Goal: Task Accomplishment & Management: Complete application form

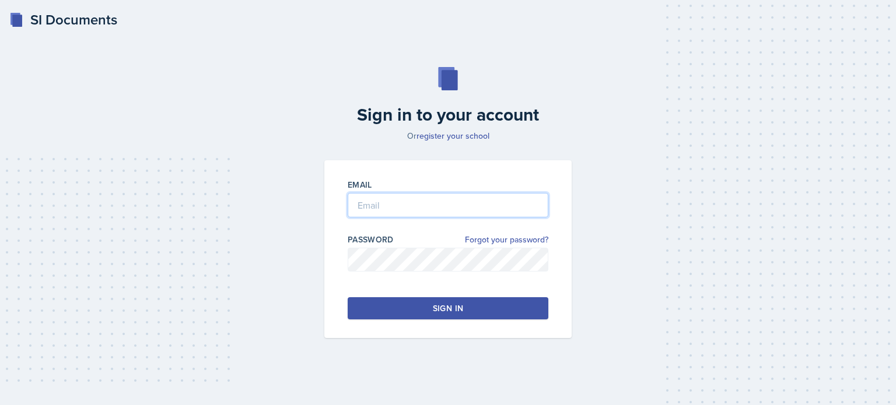
click at [383, 201] on input "email" at bounding box center [448, 205] width 201 height 24
type input "[EMAIL_ADDRESS][DOMAIN_NAME]"
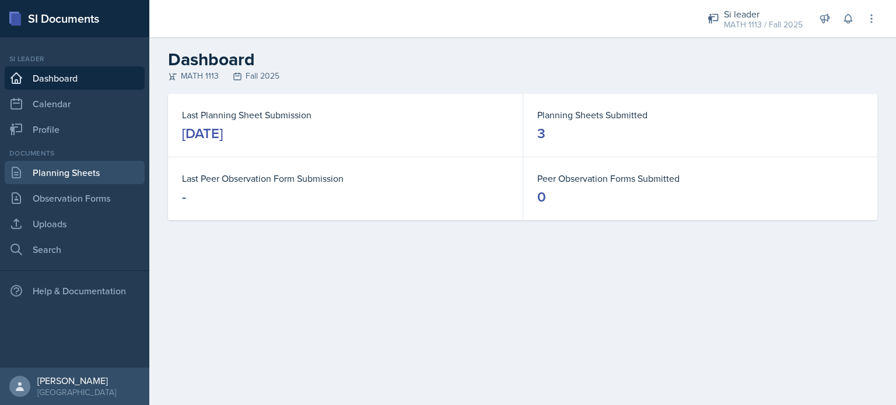
click at [108, 171] on link "Planning Sheets" at bounding box center [75, 172] width 140 height 23
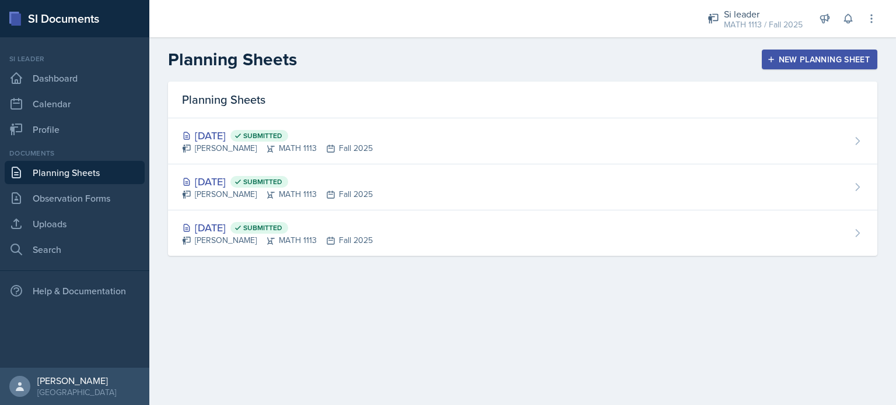
click at [810, 65] on button "New Planning Sheet" at bounding box center [819, 60] width 115 height 20
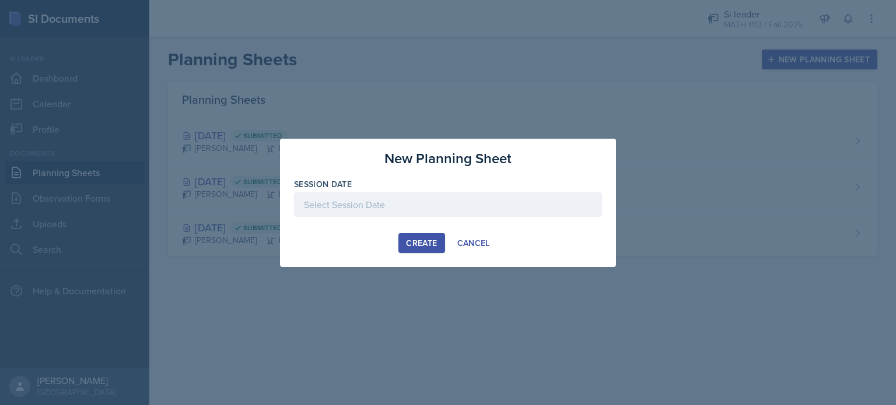
click at [366, 207] on div at bounding box center [448, 204] width 308 height 24
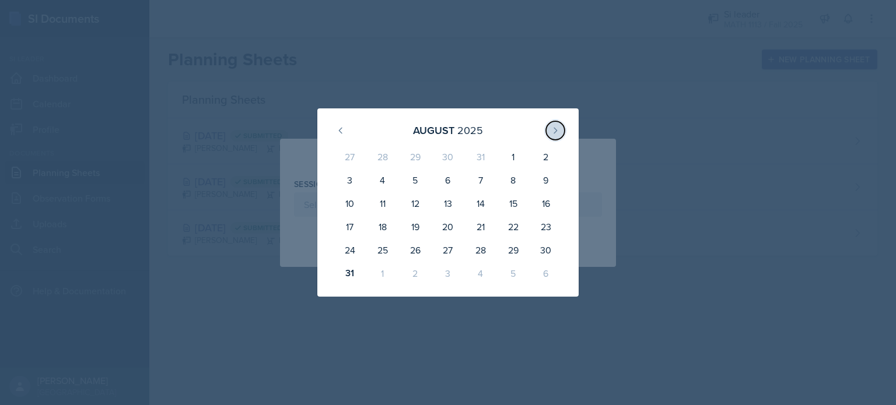
click at [554, 131] on icon at bounding box center [555, 130] width 9 height 9
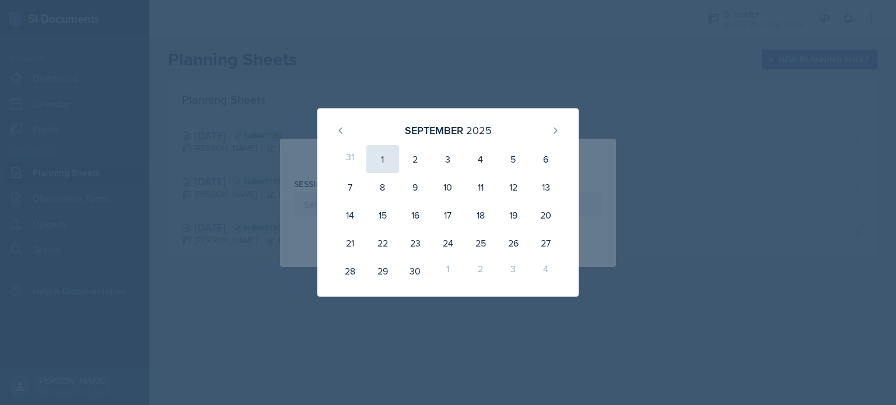
click at [379, 160] on div "1" at bounding box center [382, 159] width 33 height 28
type input "[DATE]"
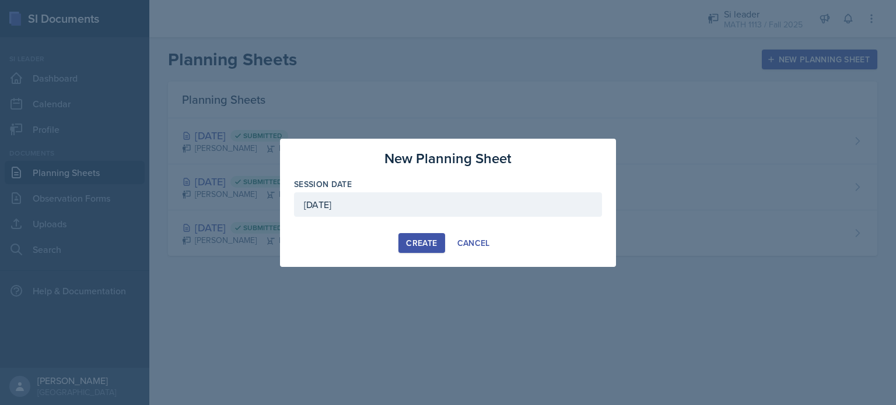
click at [412, 249] on button "Create" at bounding box center [421, 243] width 46 height 20
click at [362, 156] on div "New Planning Sheet" at bounding box center [448, 158] width 308 height 21
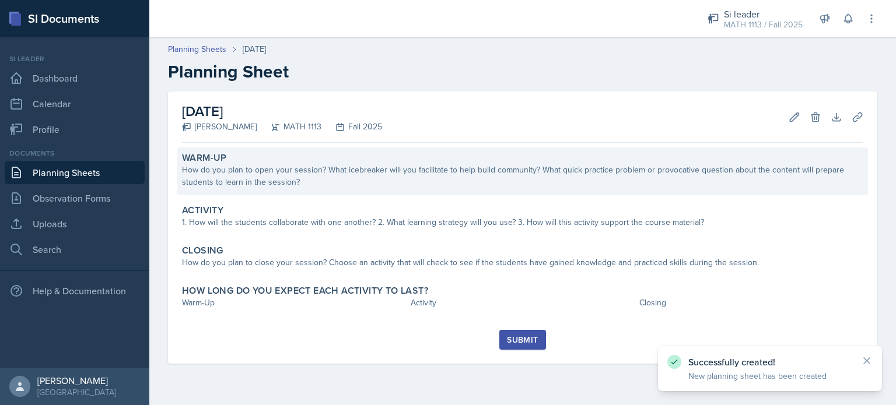
click at [334, 181] on div "How do you plan to open your session? What icebreaker will you facilitate to he…" at bounding box center [522, 176] width 681 height 24
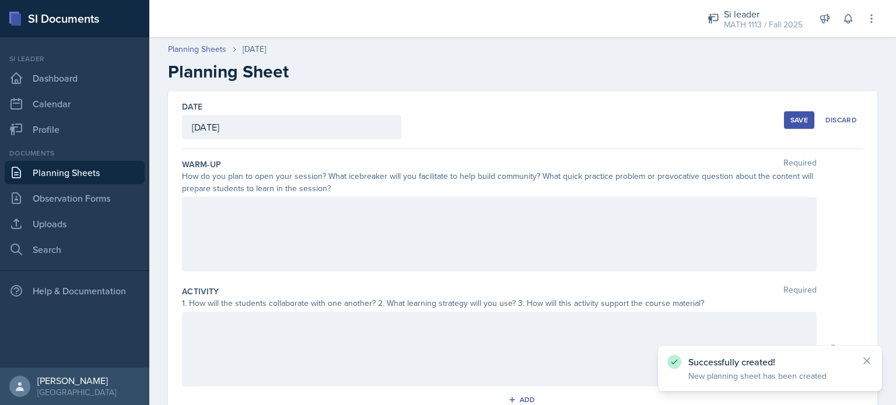
click at [268, 240] on div at bounding box center [499, 234] width 635 height 75
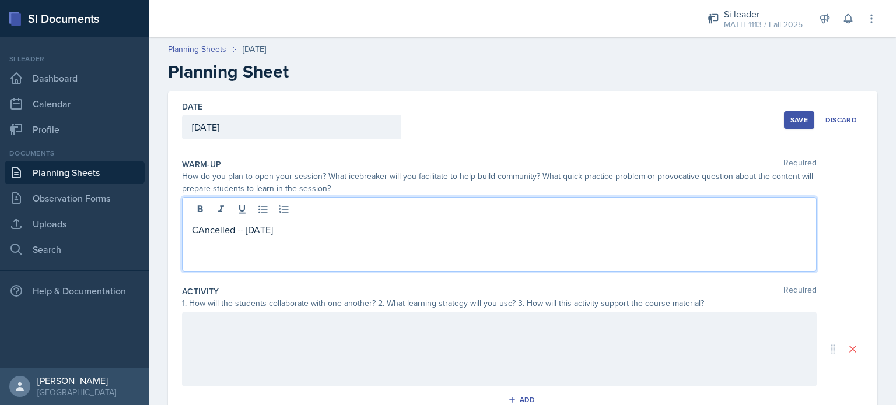
click at [204, 232] on p "CAncelled -- [DATE]" at bounding box center [499, 230] width 615 height 14
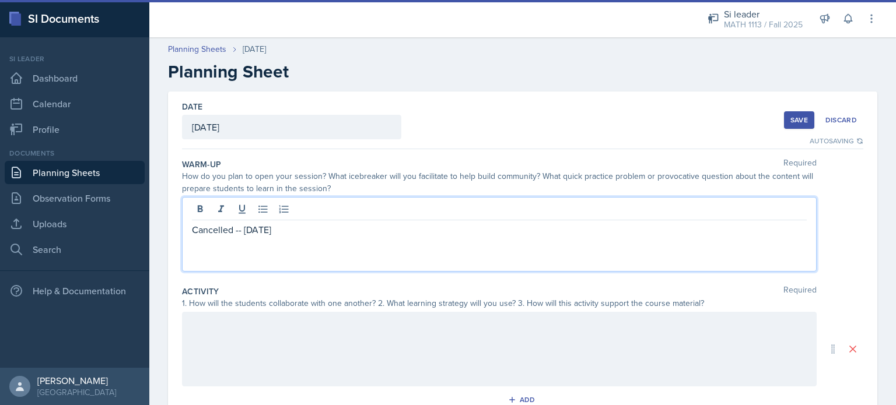
click at [328, 260] on div "Cancelled -- [DATE]" at bounding box center [499, 234] width 635 height 75
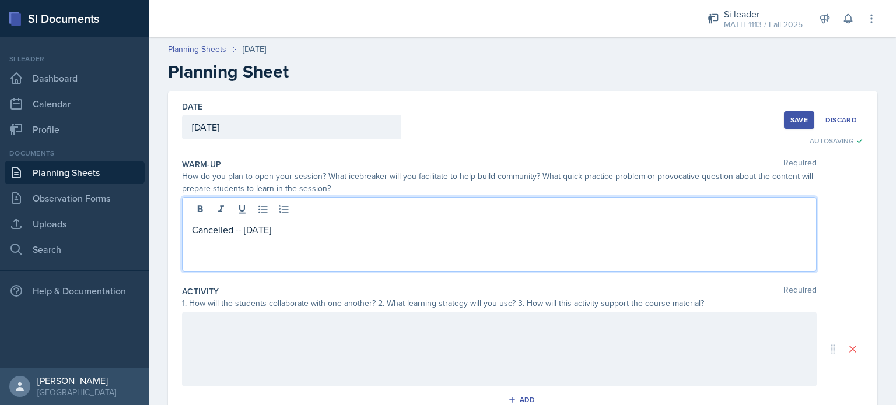
click at [296, 237] on div "Cancelled -- [DATE]" at bounding box center [499, 234] width 635 height 75
click at [238, 383] on div at bounding box center [499, 349] width 635 height 75
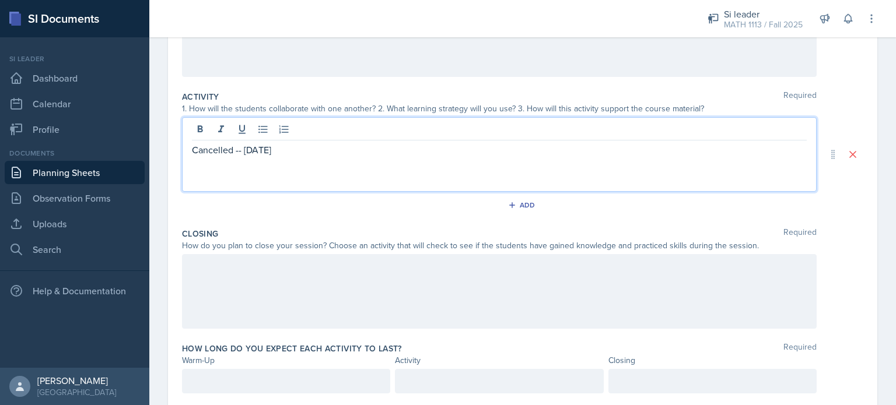
click at [236, 284] on div at bounding box center [499, 291] width 635 height 75
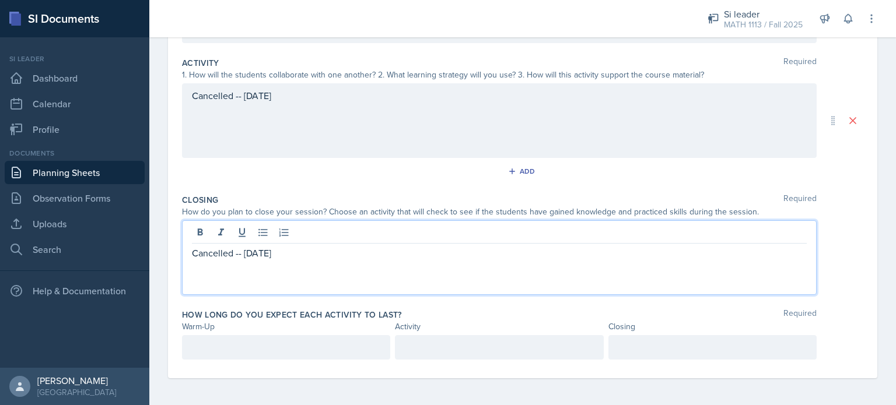
click at [201, 345] on p at bounding box center [286, 348] width 188 height 14
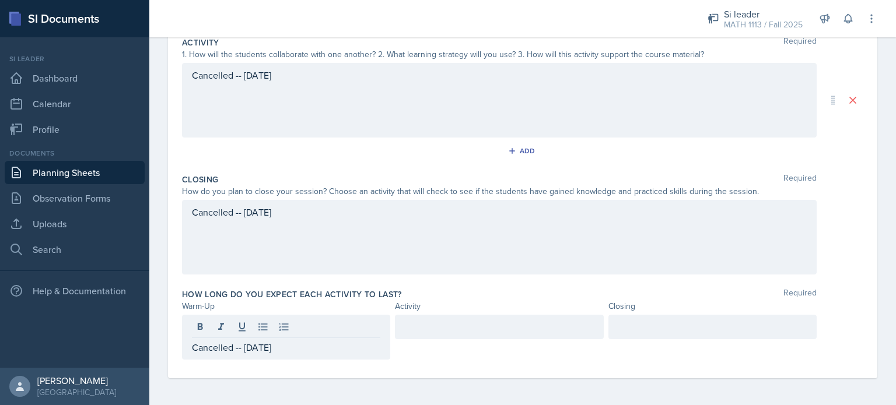
click at [474, 335] on div at bounding box center [499, 327] width 208 height 24
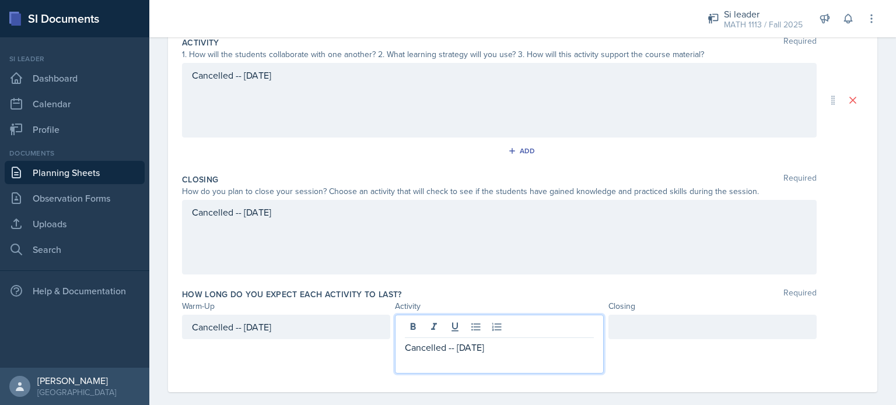
click at [673, 332] on div at bounding box center [712, 327] width 208 height 24
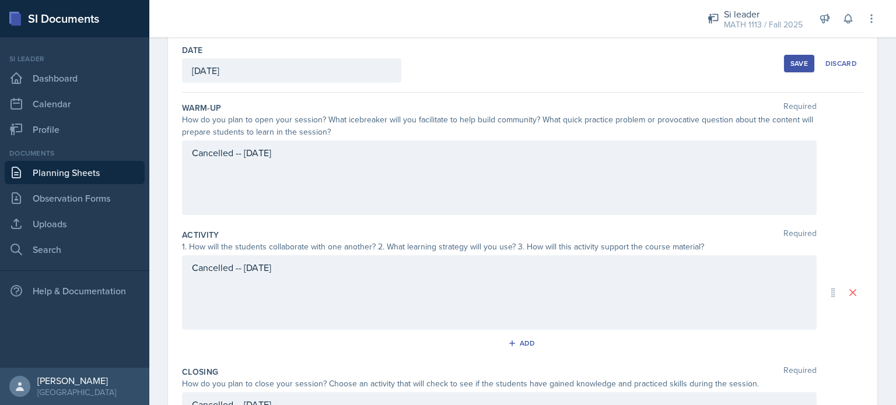
scroll to position [0, 0]
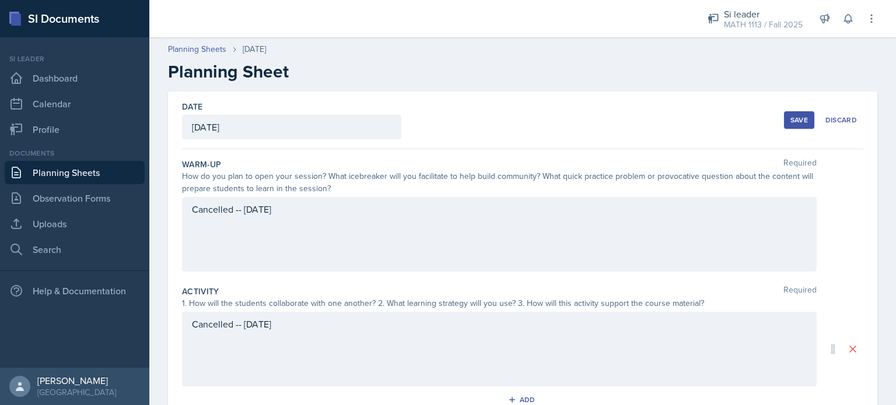
click at [790, 117] on div "Save" at bounding box center [798, 119] width 17 height 9
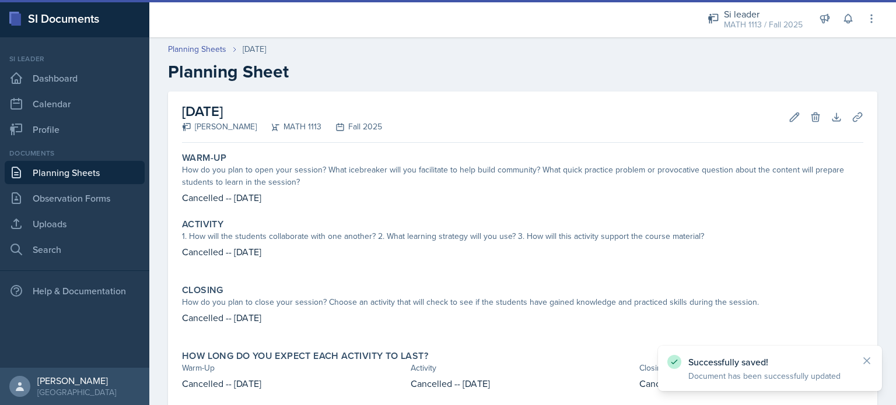
scroll to position [77, 0]
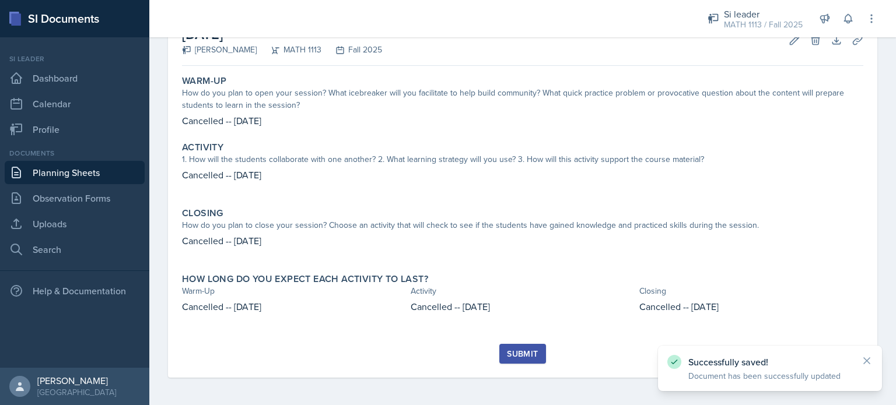
click at [509, 350] on div "Submit" at bounding box center [522, 353] width 31 height 9
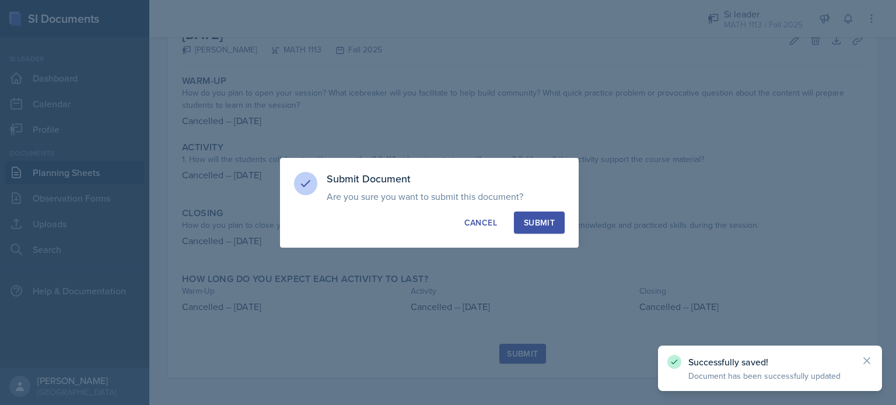
click at [544, 222] on div "Submit" at bounding box center [539, 223] width 31 height 12
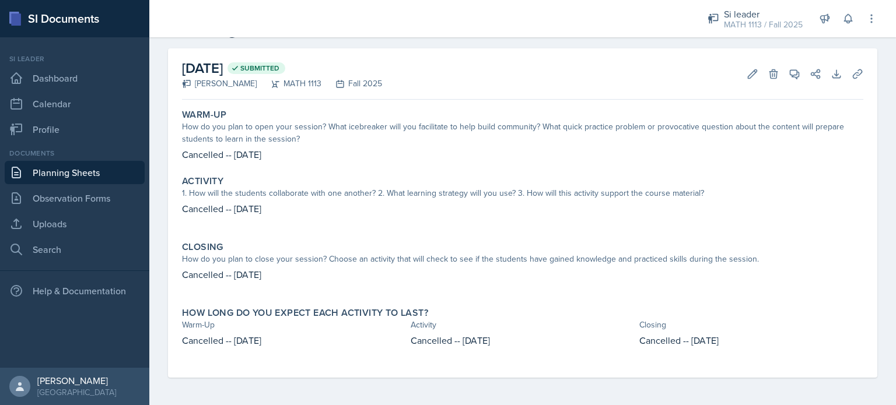
scroll to position [0, 0]
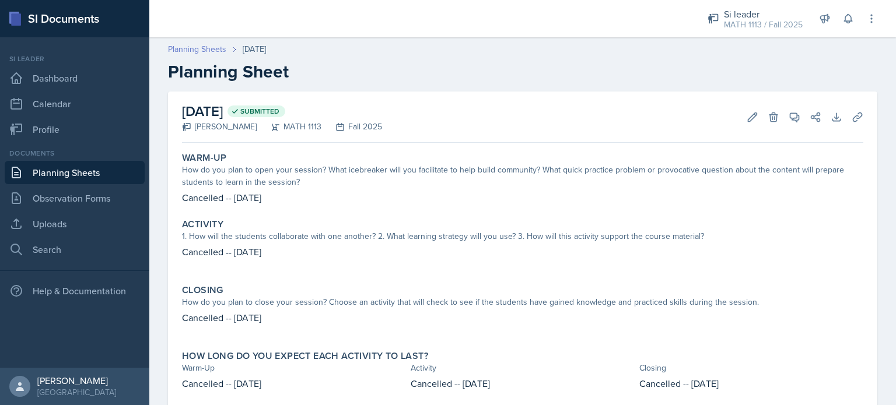
click at [197, 48] on link "Planning Sheets" at bounding box center [197, 49] width 58 height 12
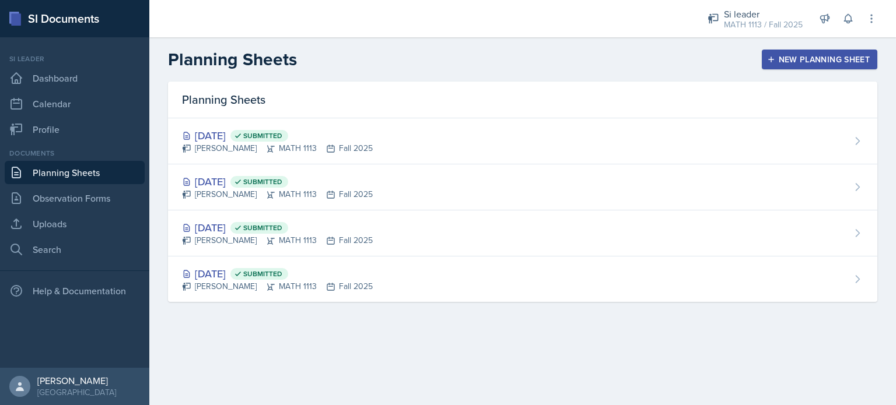
click at [807, 57] on div "New Planning Sheet" at bounding box center [819, 59] width 100 height 9
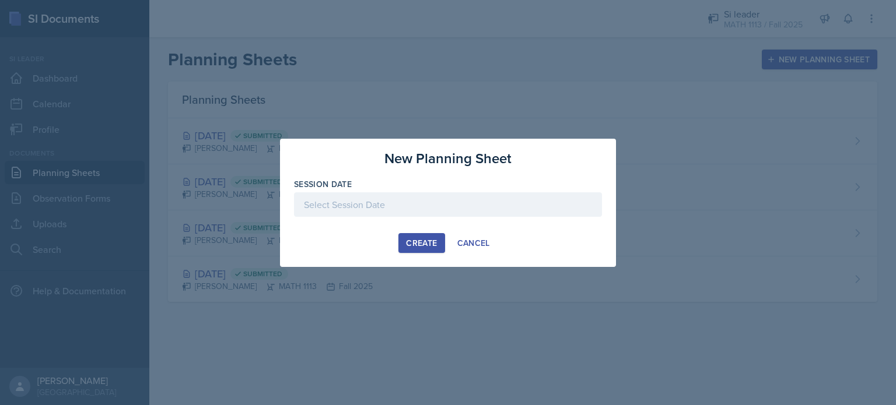
click at [404, 199] on div at bounding box center [448, 204] width 308 height 24
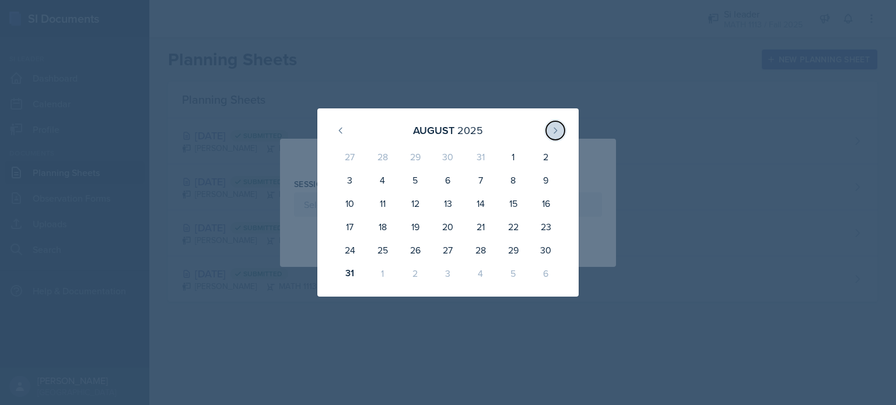
click at [556, 134] on icon at bounding box center [555, 130] width 9 height 9
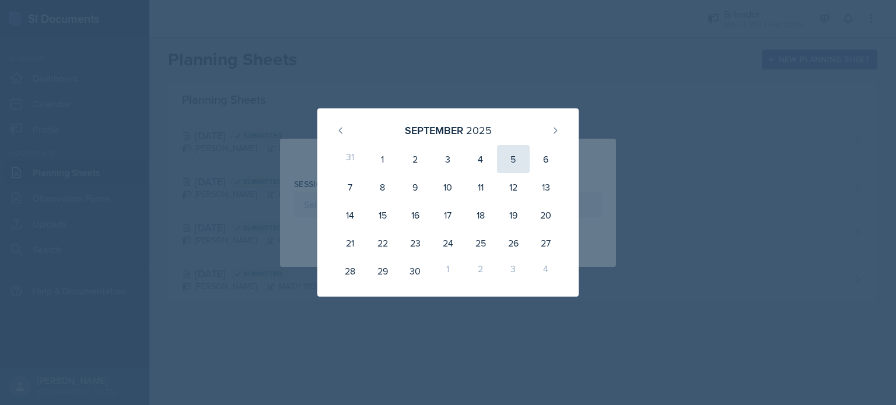
click at [520, 149] on div "5" at bounding box center [513, 159] width 33 height 28
type input "[DATE]"
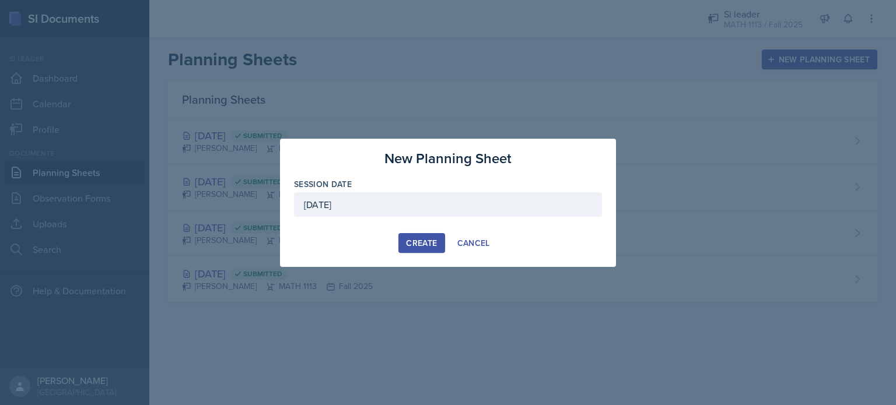
click at [411, 244] on div "Create" at bounding box center [421, 243] width 31 height 9
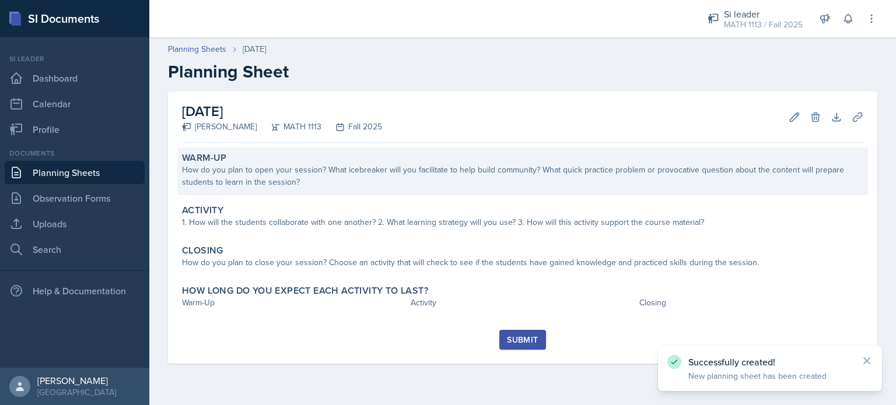
click at [226, 184] on div "How do you plan to open your session? What icebreaker will you facilitate to he…" at bounding box center [522, 176] width 681 height 24
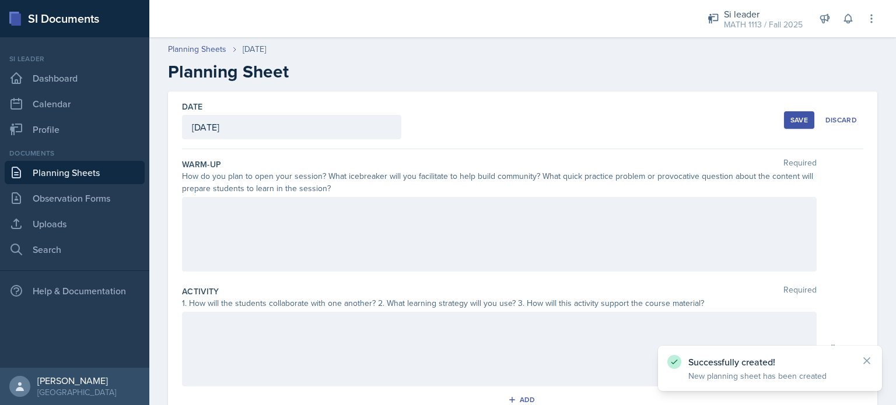
click at [246, 249] on div at bounding box center [499, 234] width 635 height 75
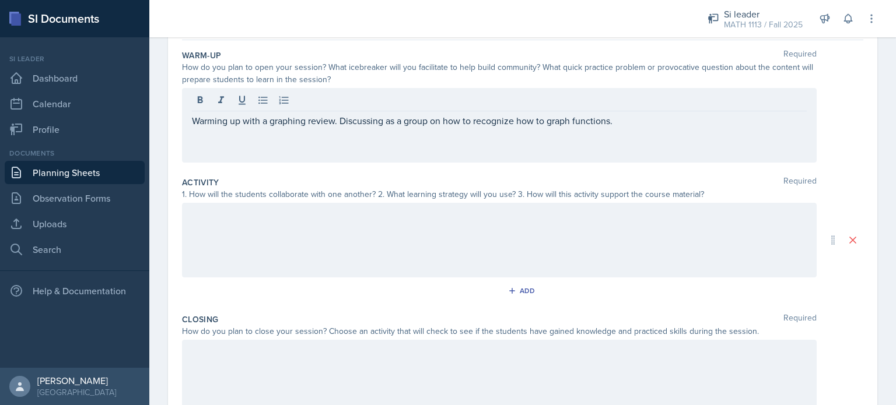
click at [322, 240] on div at bounding box center [499, 240] width 635 height 75
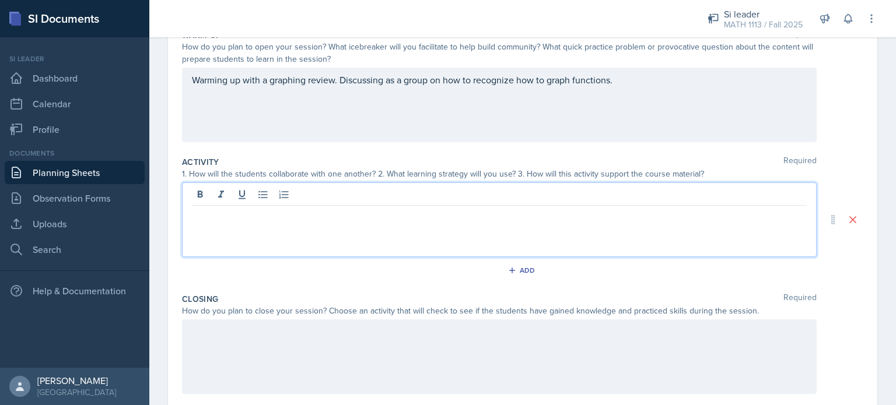
click at [633, 81] on div "Warming up with a graphing review. Discussing as a group on how to recognize ho…" at bounding box center [499, 105] width 635 height 75
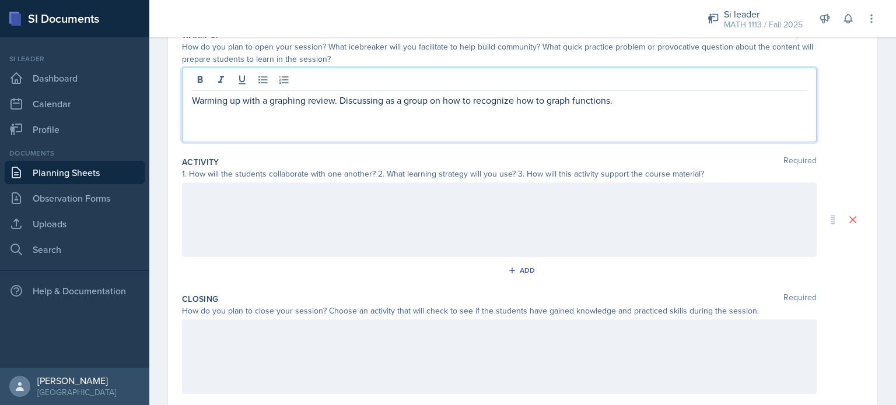
click at [410, 232] on div at bounding box center [499, 220] width 635 height 75
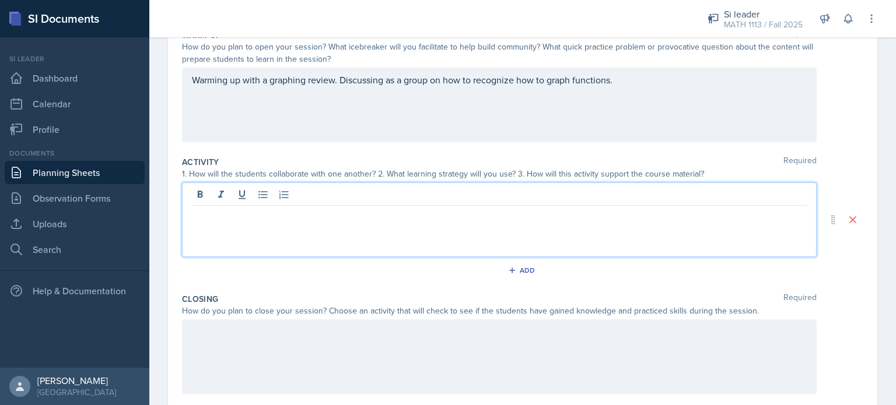
scroll to position [150, 0]
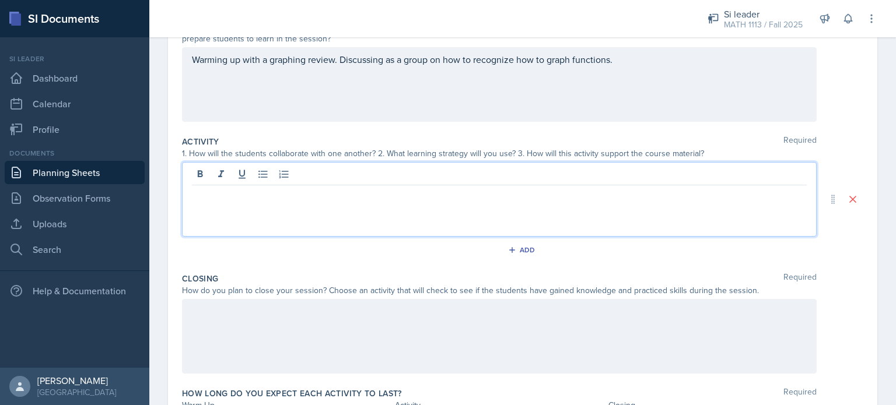
click at [300, 337] on div at bounding box center [499, 336] width 635 height 75
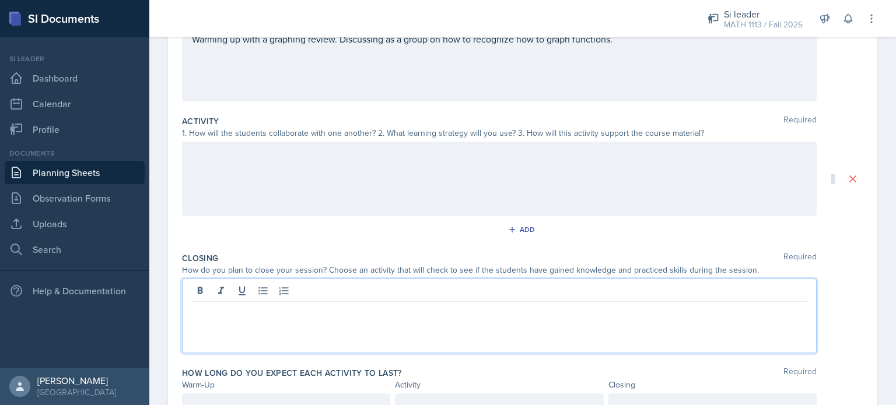
click at [301, 199] on div at bounding box center [499, 179] width 635 height 75
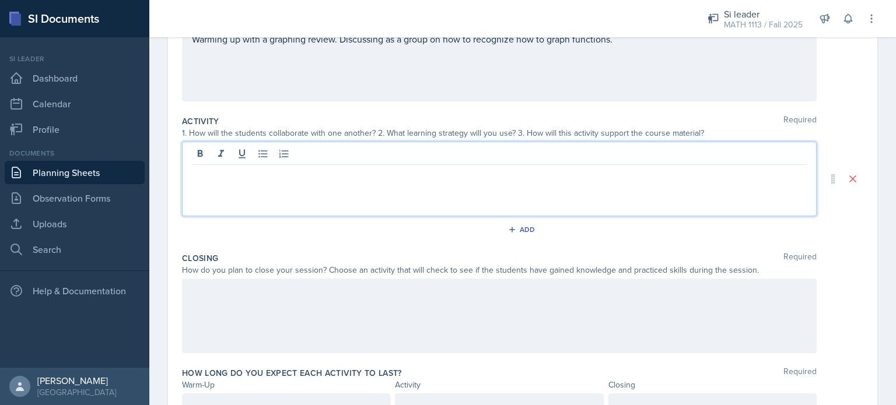
scroll to position [191, 0]
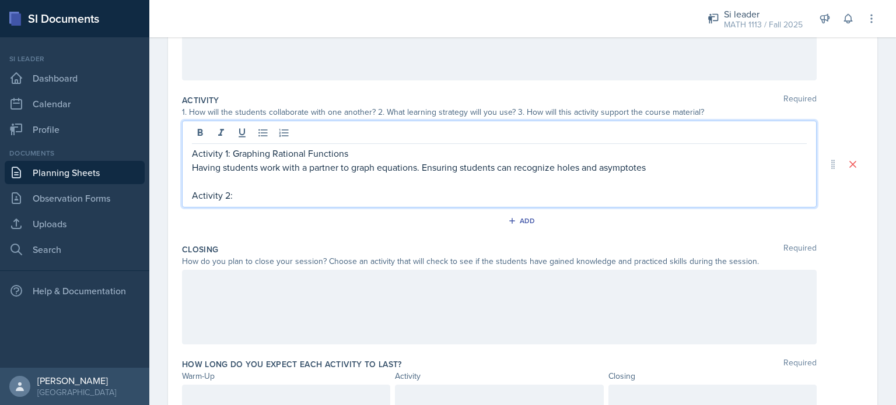
click at [271, 191] on p "Activity 2:" at bounding box center [499, 195] width 615 height 14
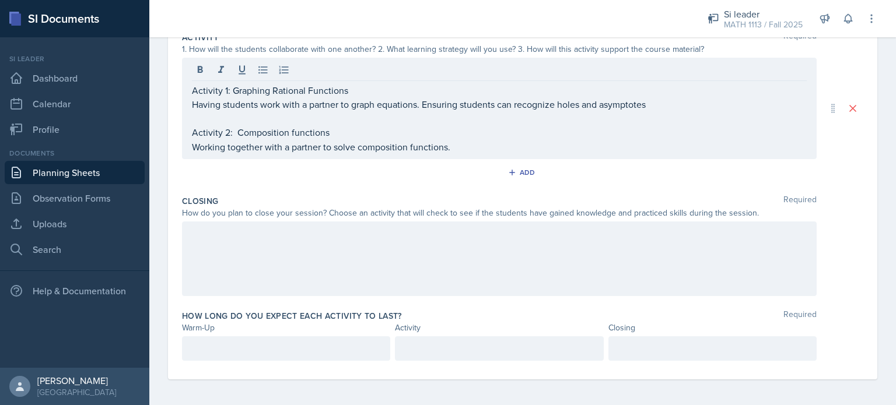
click at [377, 251] on div at bounding box center [499, 259] width 635 height 75
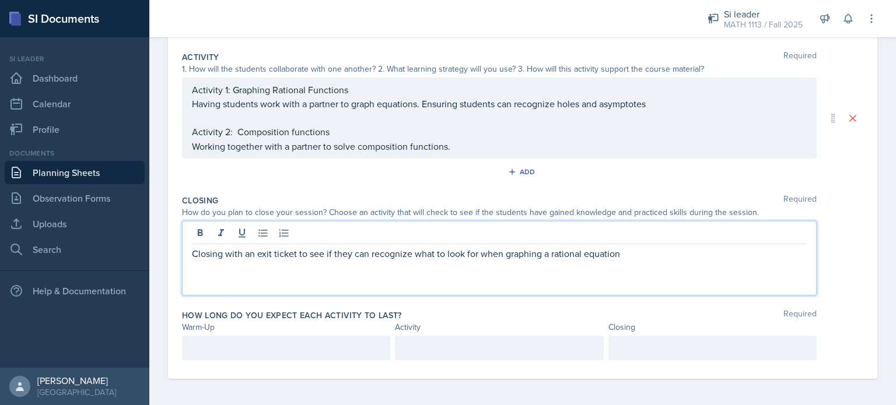
click at [274, 353] on div at bounding box center [286, 348] width 208 height 24
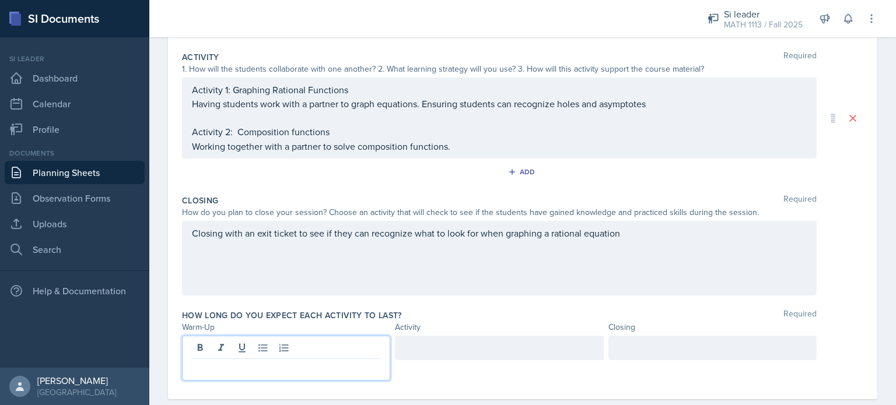
scroll to position [254, 0]
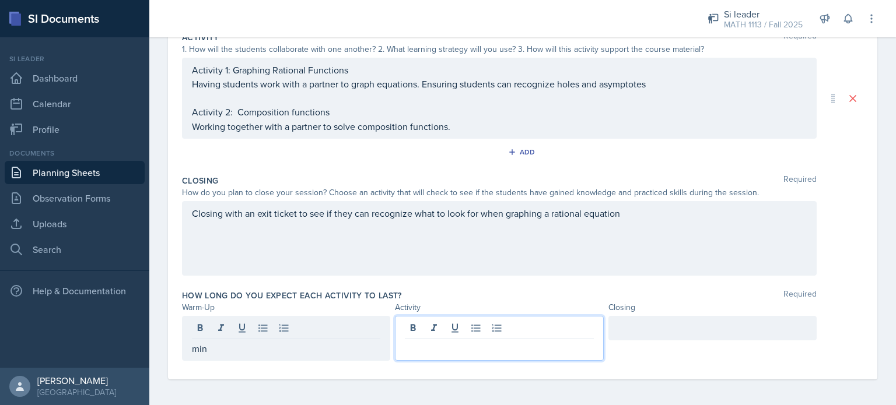
click at [274, 353] on p "min" at bounding box center [286, 349] width 188 height 14
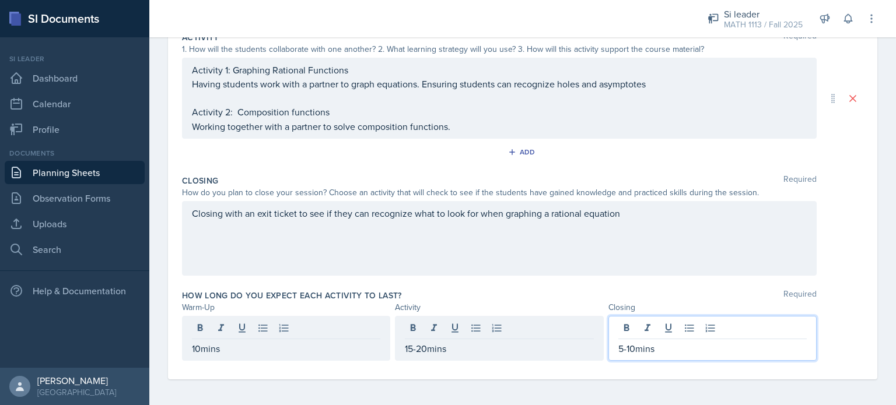
click at [837, 223] on div "Closing with an exit ticket to see if they can recognize what to look for when …" at bounding box center [522, 238] width 681 height 75
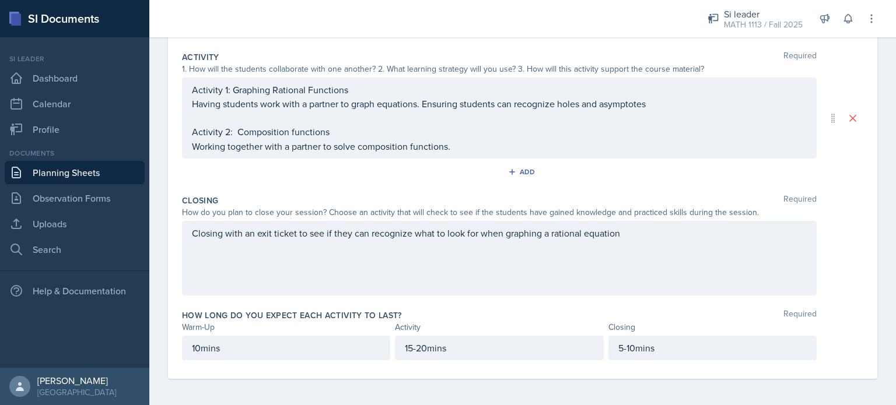
scroll to position [0, 0]
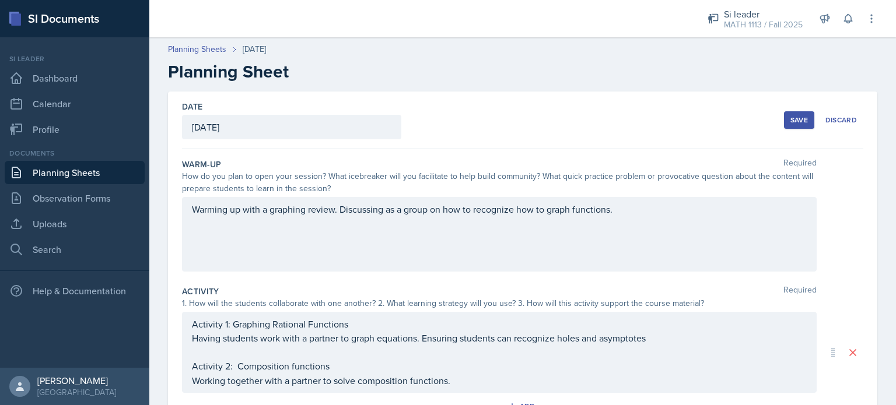
click at [790, 120] on div "Save" at bounding box center [798, 119] width 17 height 9
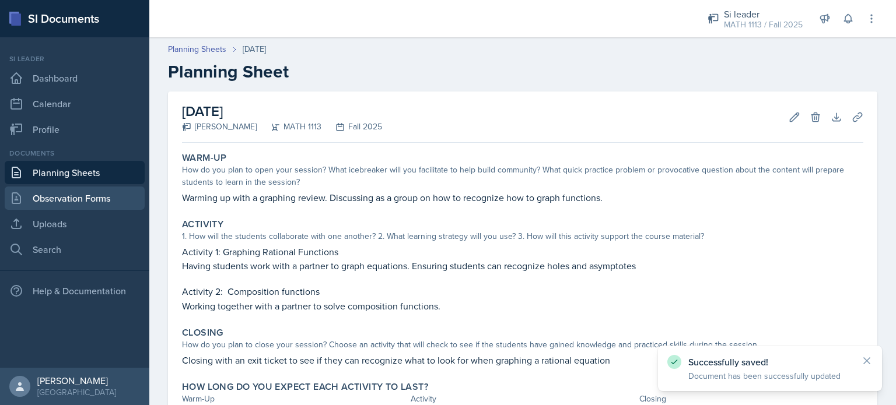
click at [90, 203] on link "Observation Forms" at bounding box center [75, 198] width 140 height 23
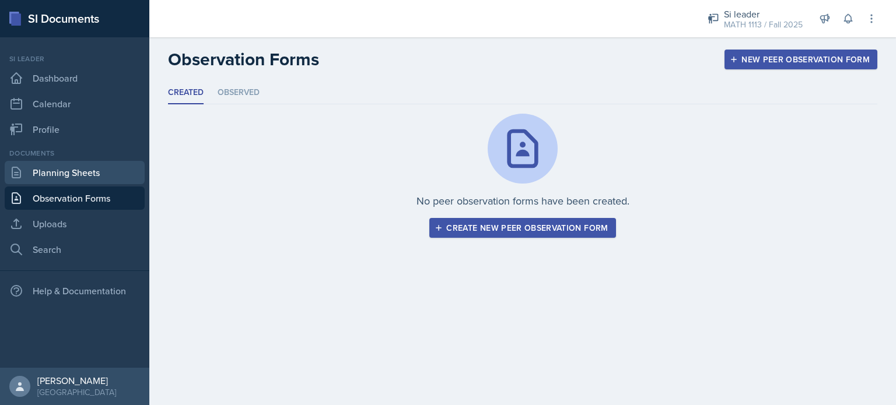
click at [82, 178] on link "Planning Sheets" at bounding box center [75, 172] width 140 height 23
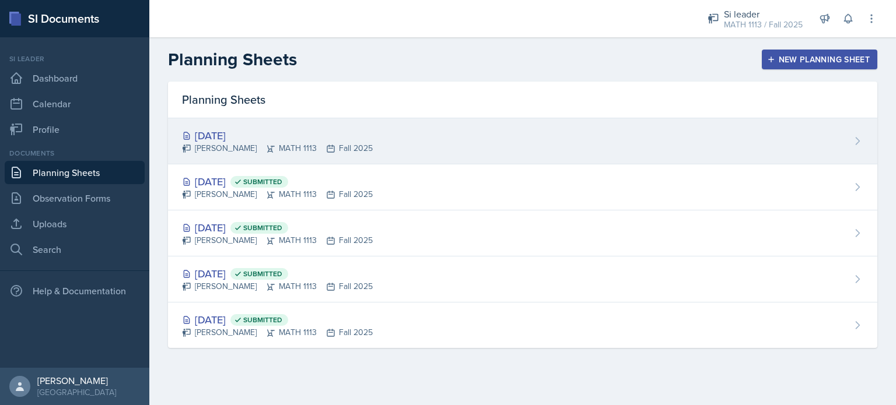
click at [325, 141] on div "[DATE]" at bounding box center [277, 136] width 191 height 16
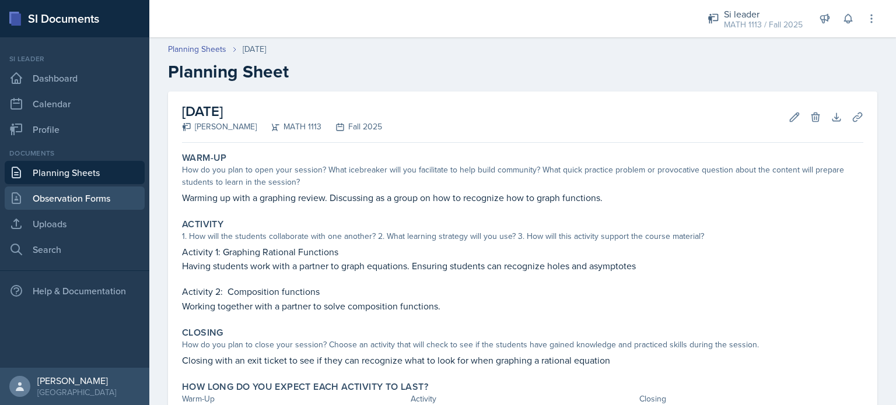
click at [96, 205] on link "Observation Forms" at bounding box center [75, 198] width 140 height 23
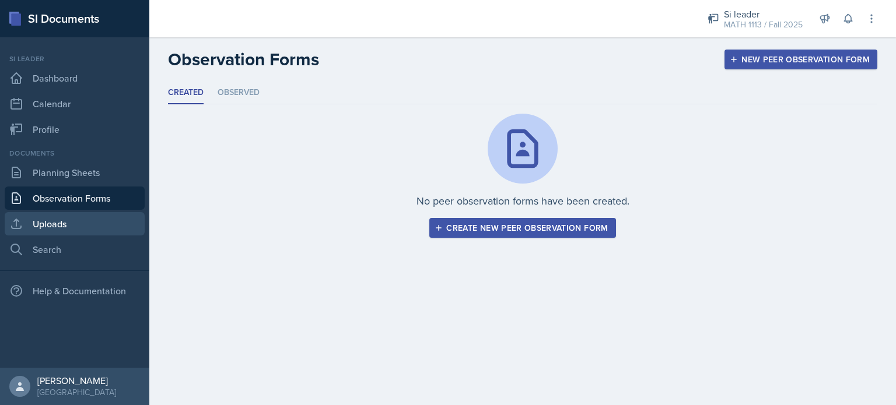
click at [84, 225] on link "Uploads" at bounding box center [75, 223] width 140 height 23
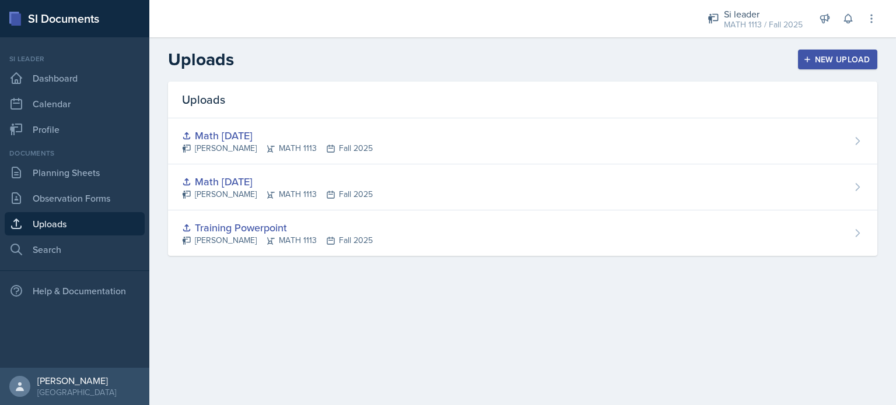
click at [834, 51] on button "New Upload" at bounding box center [838, 60] width 80 height 20
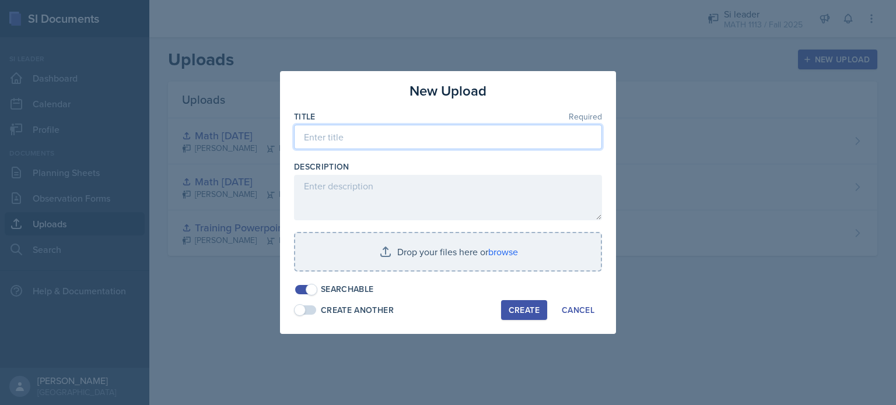
click at [464, 143] on input at bounding box center [448, 137] width 308 height 24
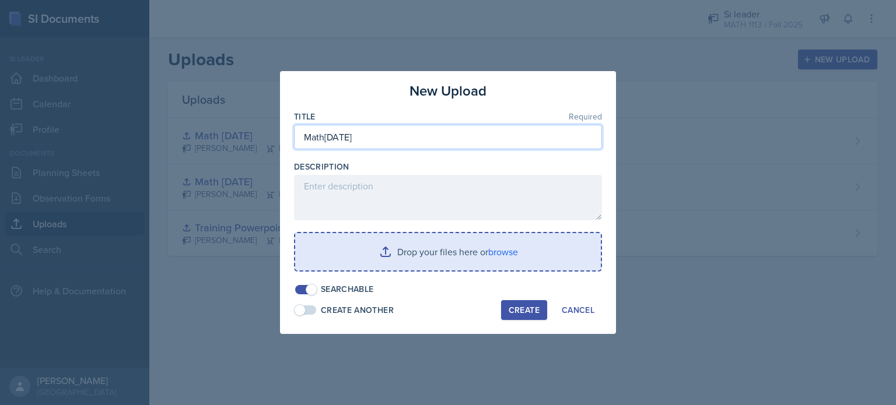
type input "Math[DATE]"
click at [483, 246] on input "file" at bounding box center [448, 251] width 306 height 37
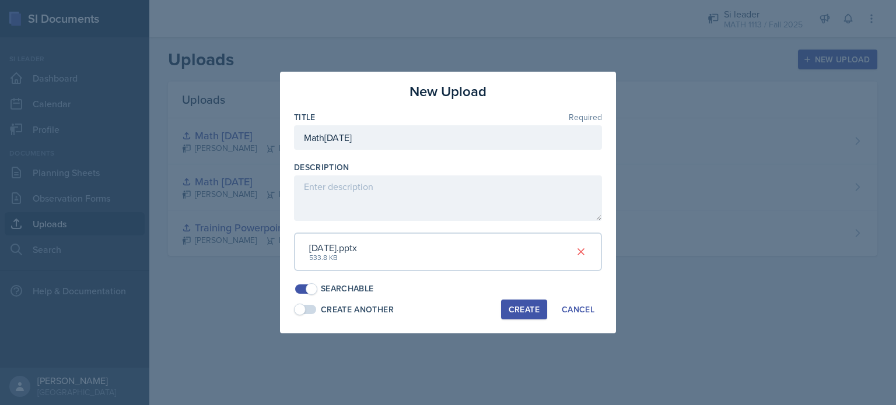
click at [526, 305] on div "Create" at bounding box center [524, 309] width 31 height 9
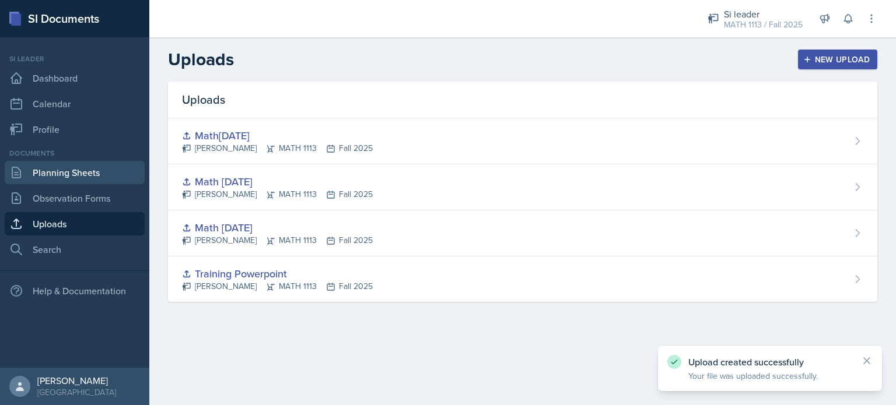
click at [55, 174] on link "Planning Sheets" at bounding box center [75, 172] width 140 height 23
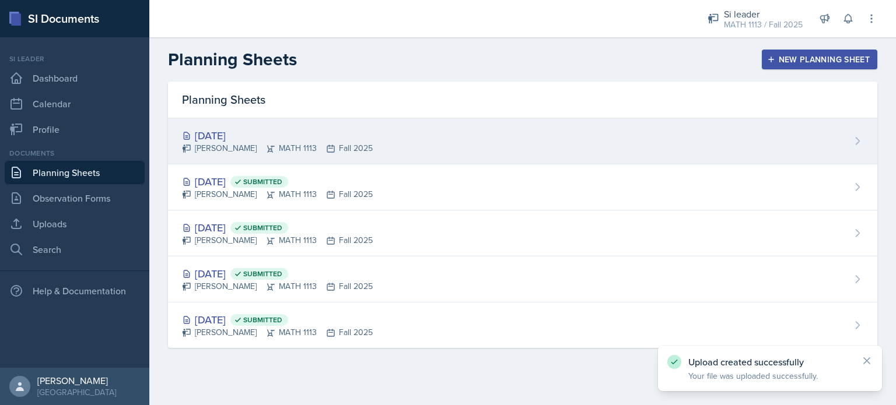
click at [440, 144] on div "[DATE] [PERSON_NAME] MATH 1113 Fall 2025" at bounding box center [522, 141] width 709 height 46
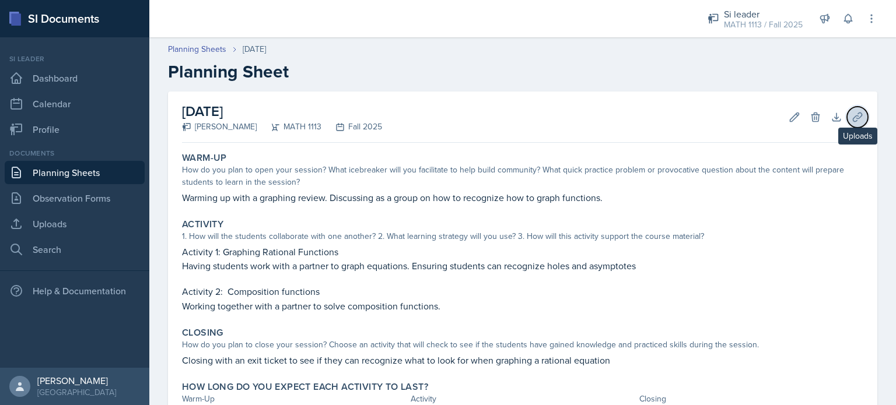
click at [852, 117] on icon at bounding box center [858, 117] width 12 height 12
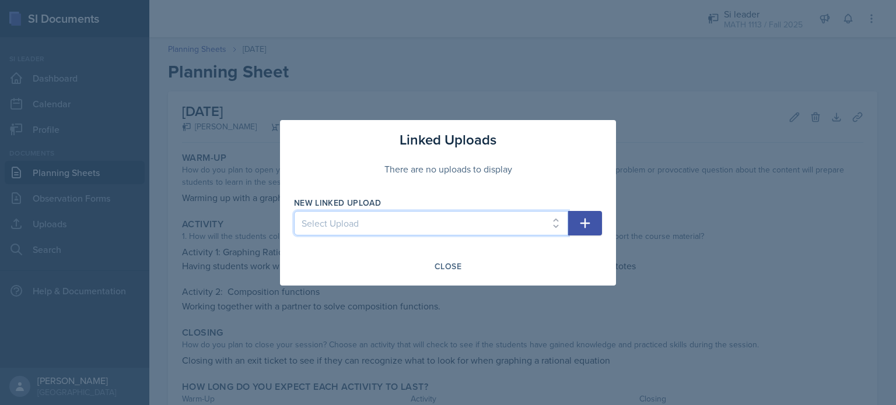
click at [477, 223] on select "Select Upload Training Powerpoint Math [DATE] Math [DATE] Math[DATE]" at bounding box center [431, 223] width 274 height 24
select select "1d0a17a6-bb79-4d40-b7e0-782a1c7d4eab"
click at [294, 211] on select "Select Upload Training Powerpoint Math [DATE] Math [DATE] Math[DATE]" at bounding box center [431, 223] width 274 height 24
click at [583, 221] on icon "button" at bounding box center [585, 223] width 14 height 14
select select
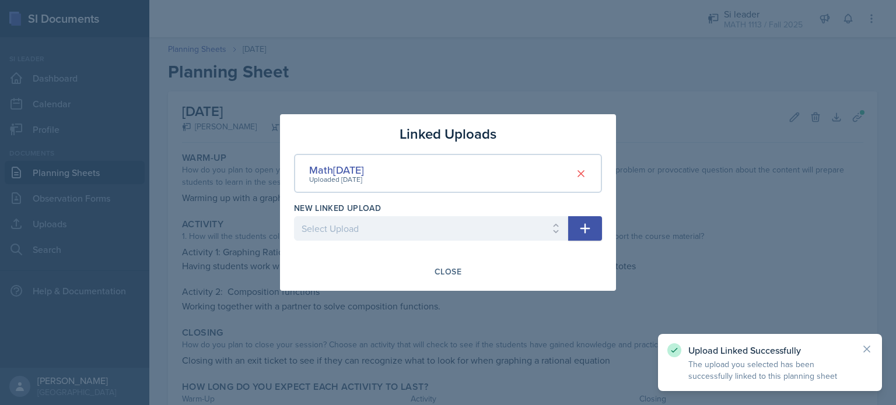
click at [454, 250] on div at bounding box center [431, 247] width 274 height 12
click at [449, 274] on div "Close" at bounding box center [448, 271] width 27 height 9
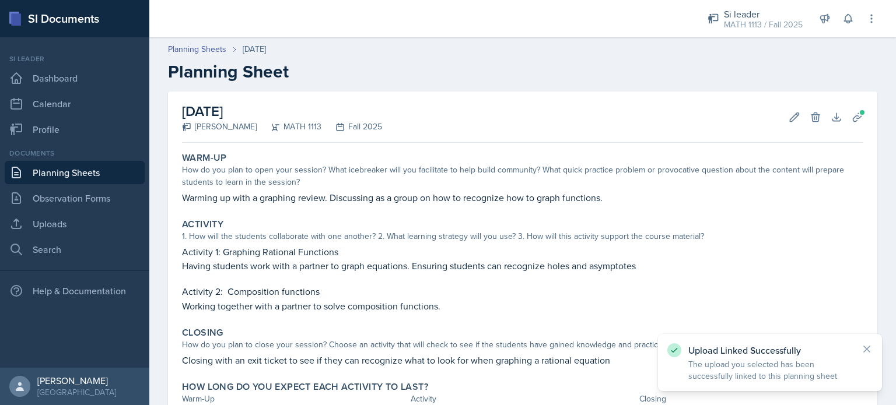
scroll to position [96, 0]
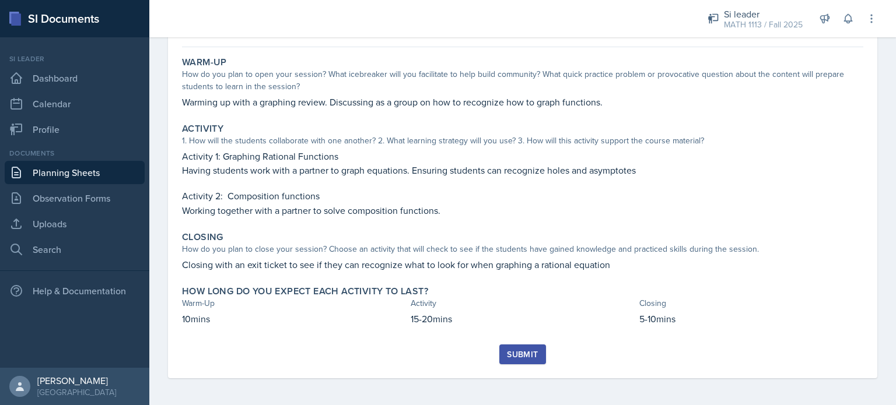
click at [523, 363] on button "Submit" at bounding box center [522, 355] width 46 height 20
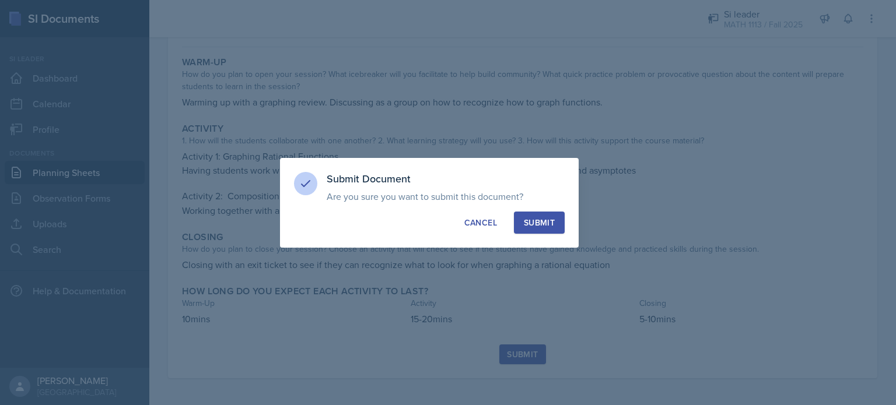
click at [550, 217] on div "Submit" at bounding box center [539, 223] width 31 height 12
